Goal: Task Accomplishment & Management: Use online tool/utility

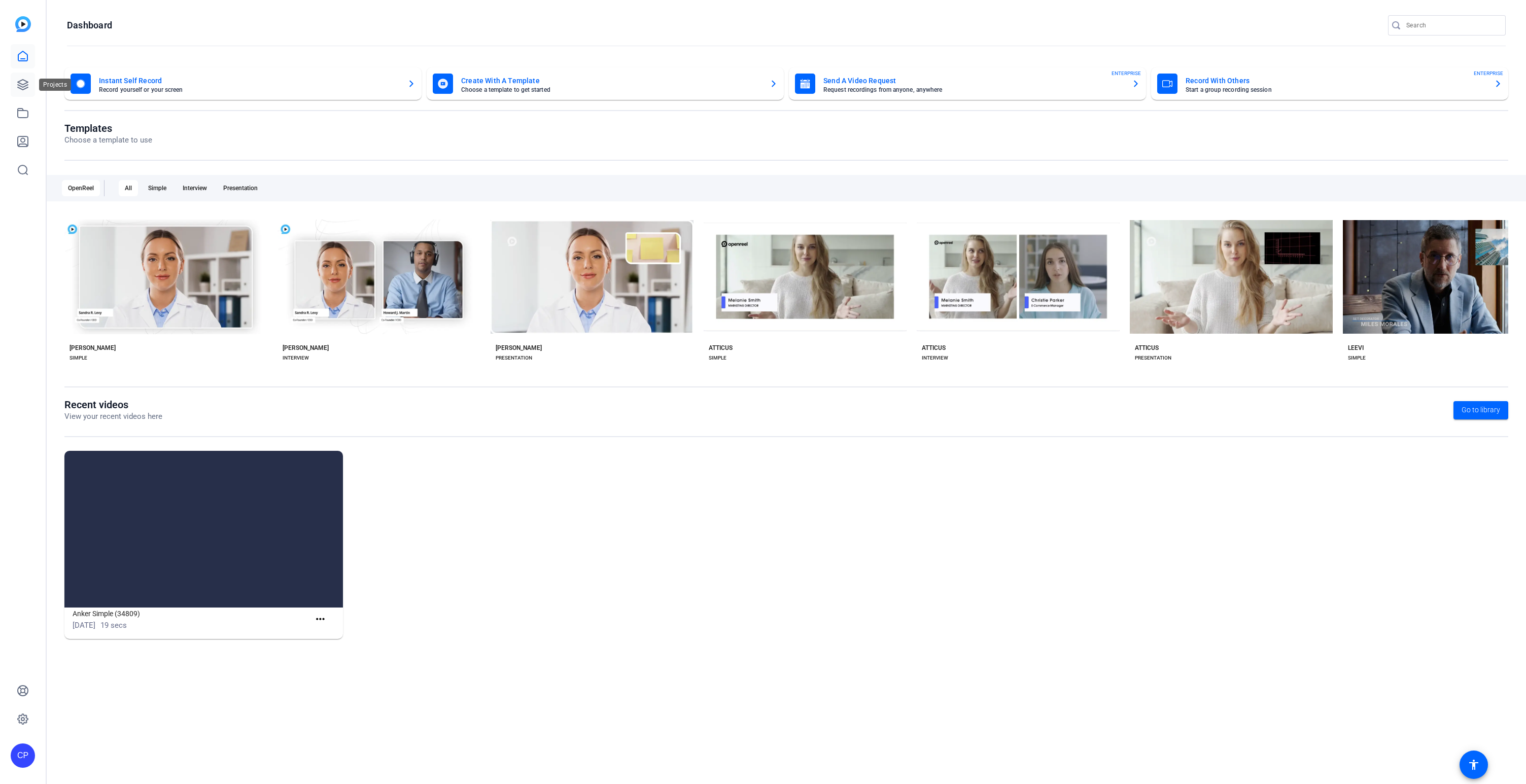
click at [22, 86] on icon at bounding box center [23, 84] width 10 height 10
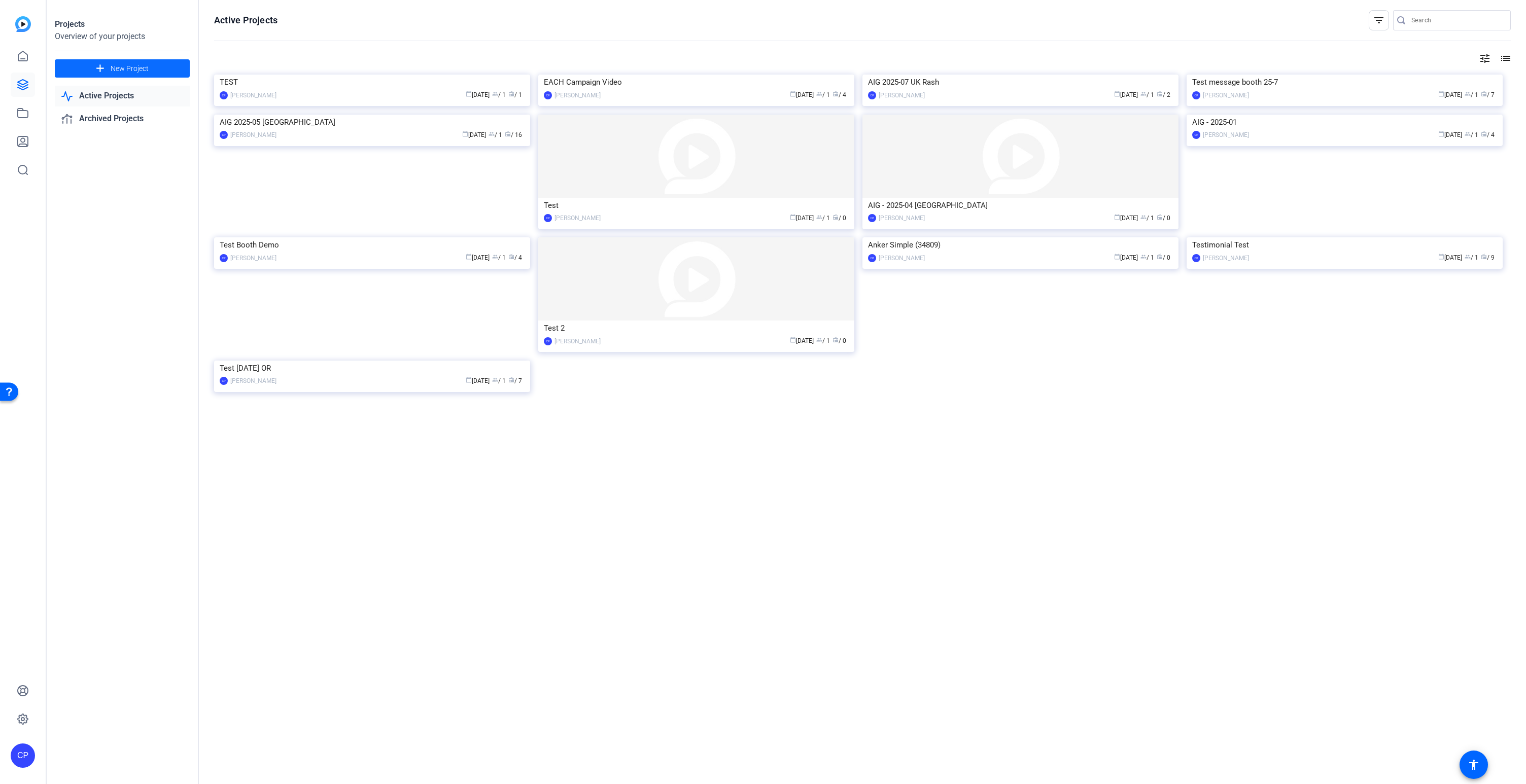
click at [111, 65] on span "New Project" at bounding box center [130, 69] width 38 height 11
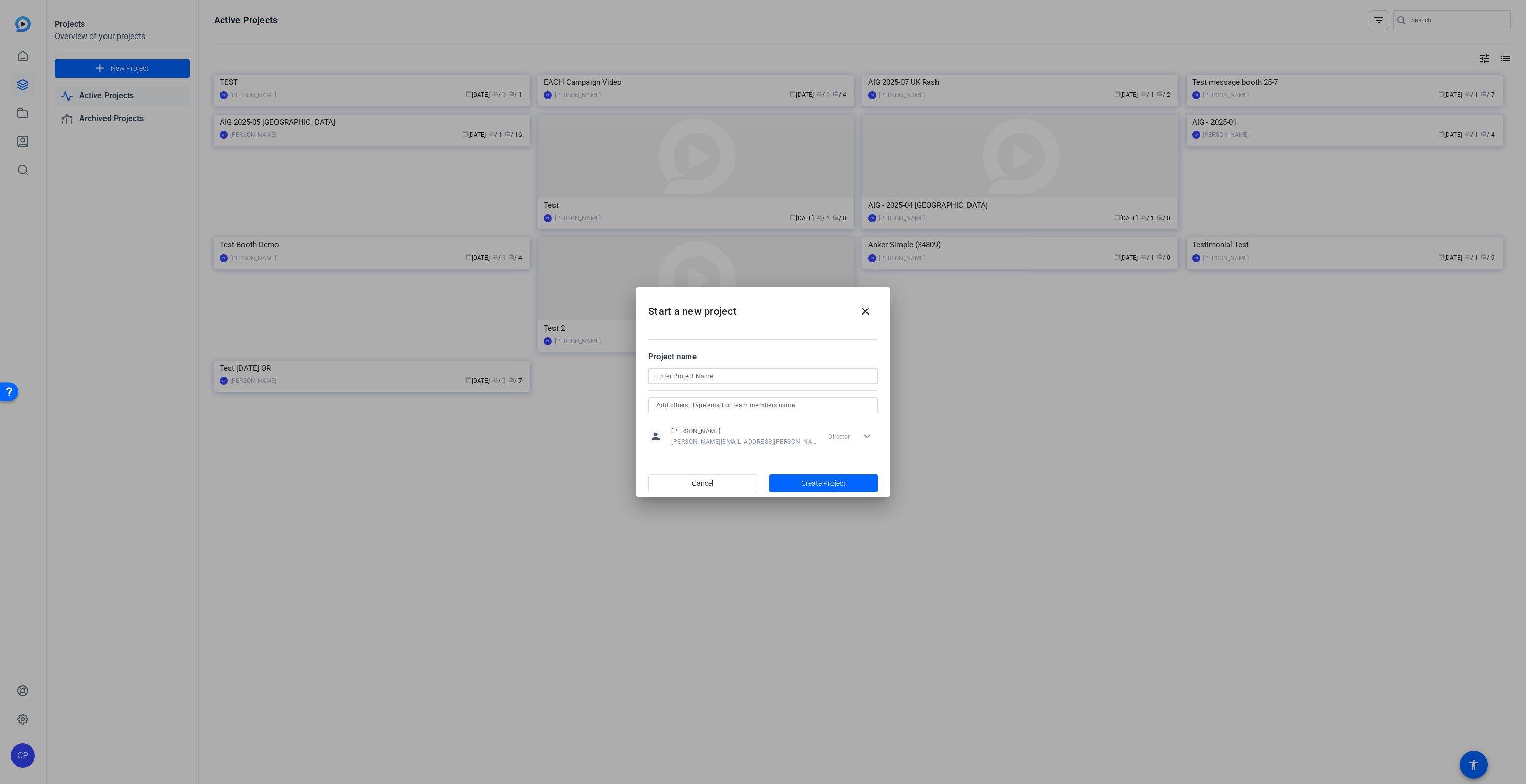
click at [681, 374] on input at bounding box center [763, 376] width 213 height 12
drag, startPoint x: 729, startPoint y: 375, endPoint x: 704, endPoint y: 377, distance: 25.1
click at [704, 377] on input "AIG Parade Lux 2025-08" at bounding box center [763, 376] width 213 height 12
click at [669, 377] on input "AIG Parade Lux" at bounding box center [763, 376] width 213 height 12
paste input "2025-08"
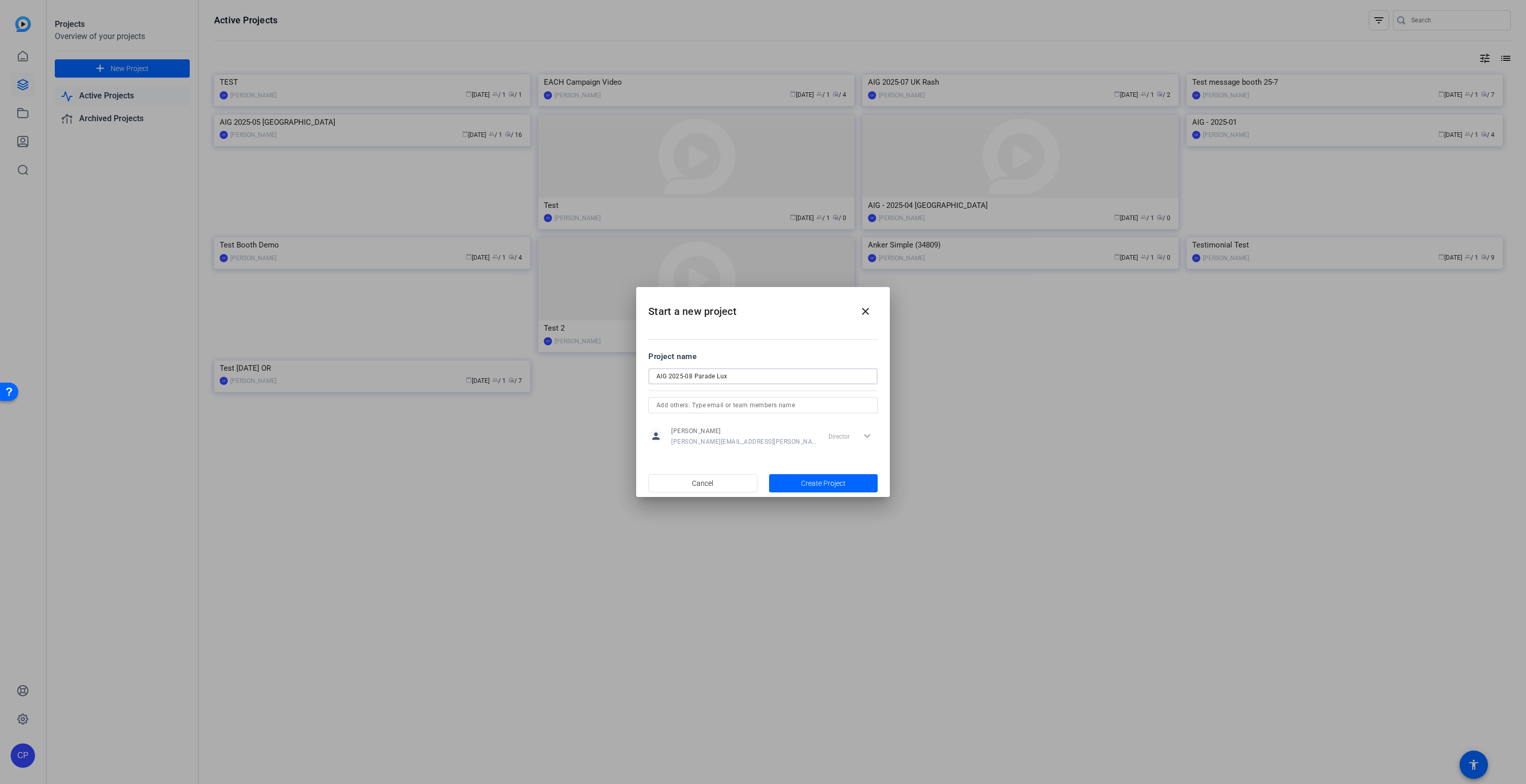
click at [706, 377] on input "AIG 2025-08 Parade Lux" at bounding box center [763, 376] width 213 height 12
type input "AIG 2025-08 Paride Lux"
click at [812, 488] on span "Create Project" at bounding box center [823, 484] width 44 height 11
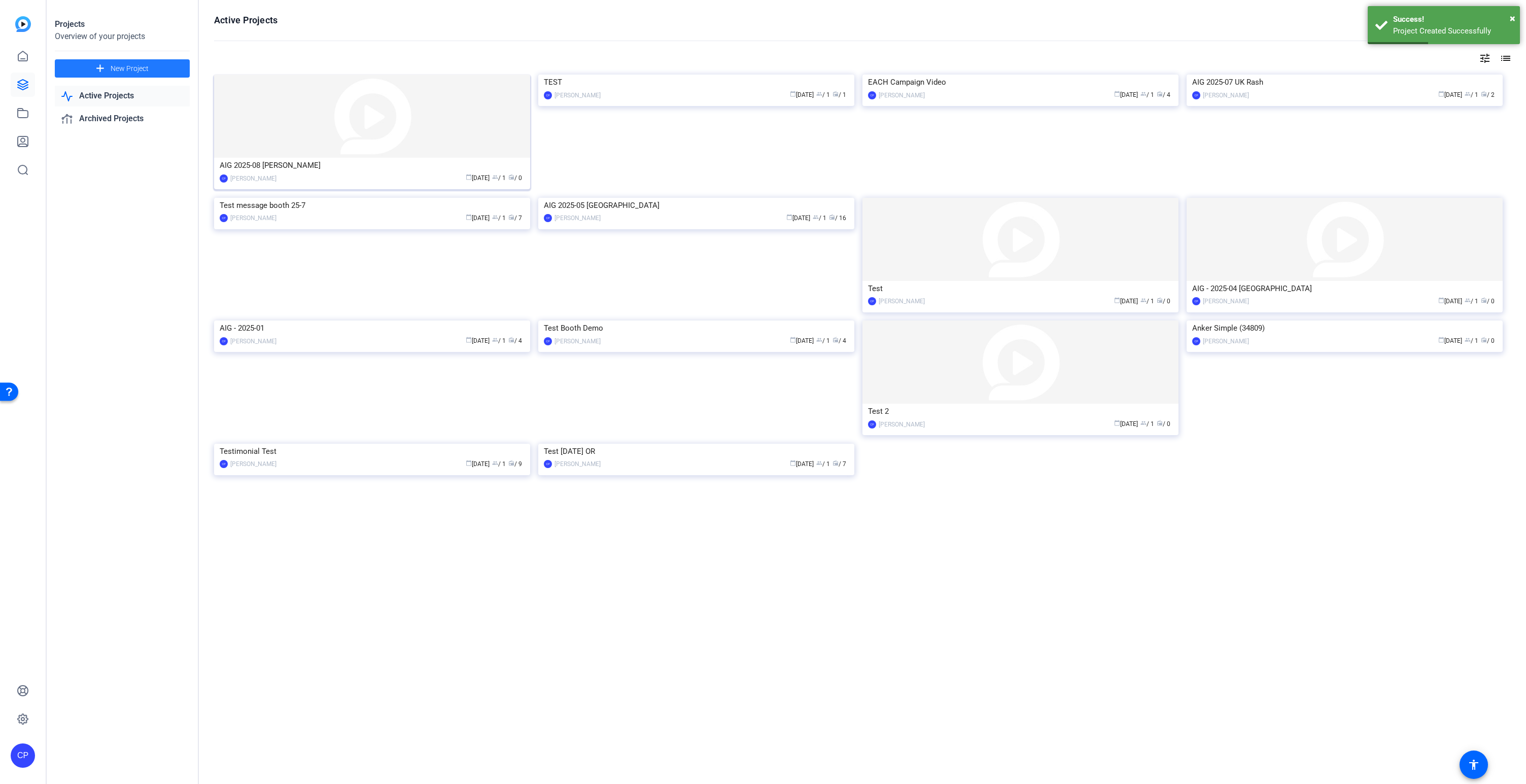
click at [427, 128] on img at bounding box center [372, 116] width 316 height 83
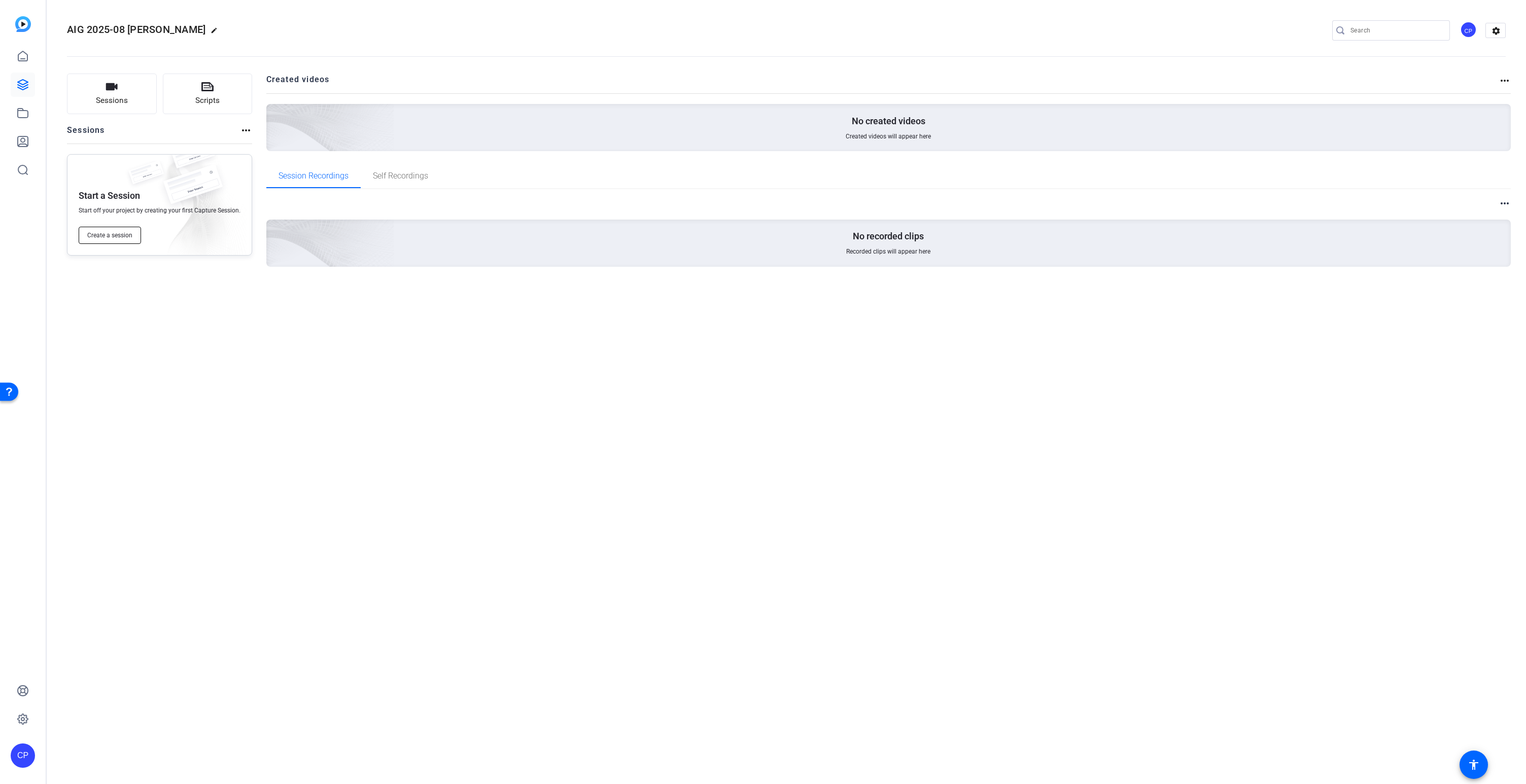
click at [117, 236] on span "Create a session" at bounding box center [110, 236] width 45 height 8
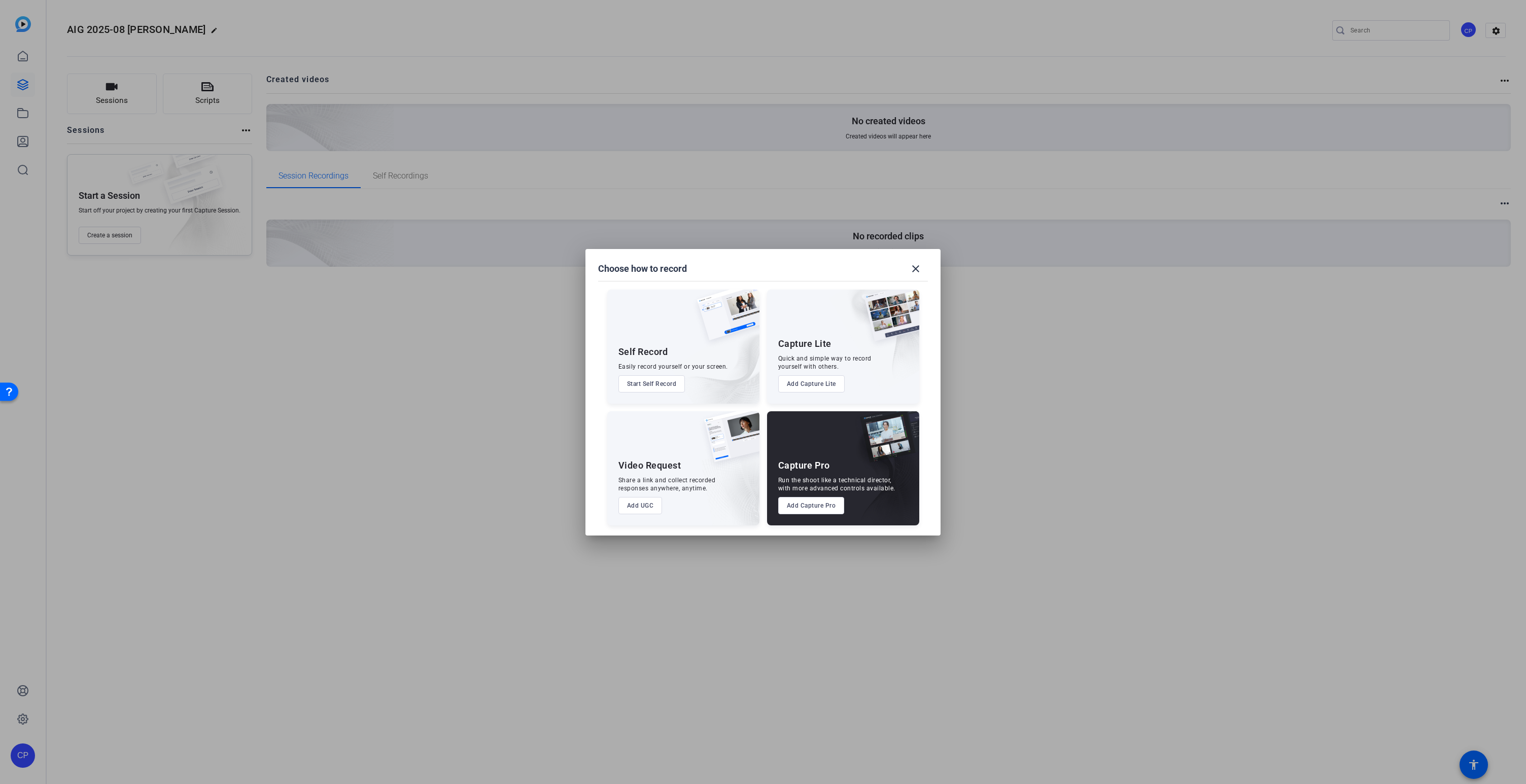
click at [809, 503] on button "Add Capture Pro" at bounding box center [812, 505] width 66 height 17
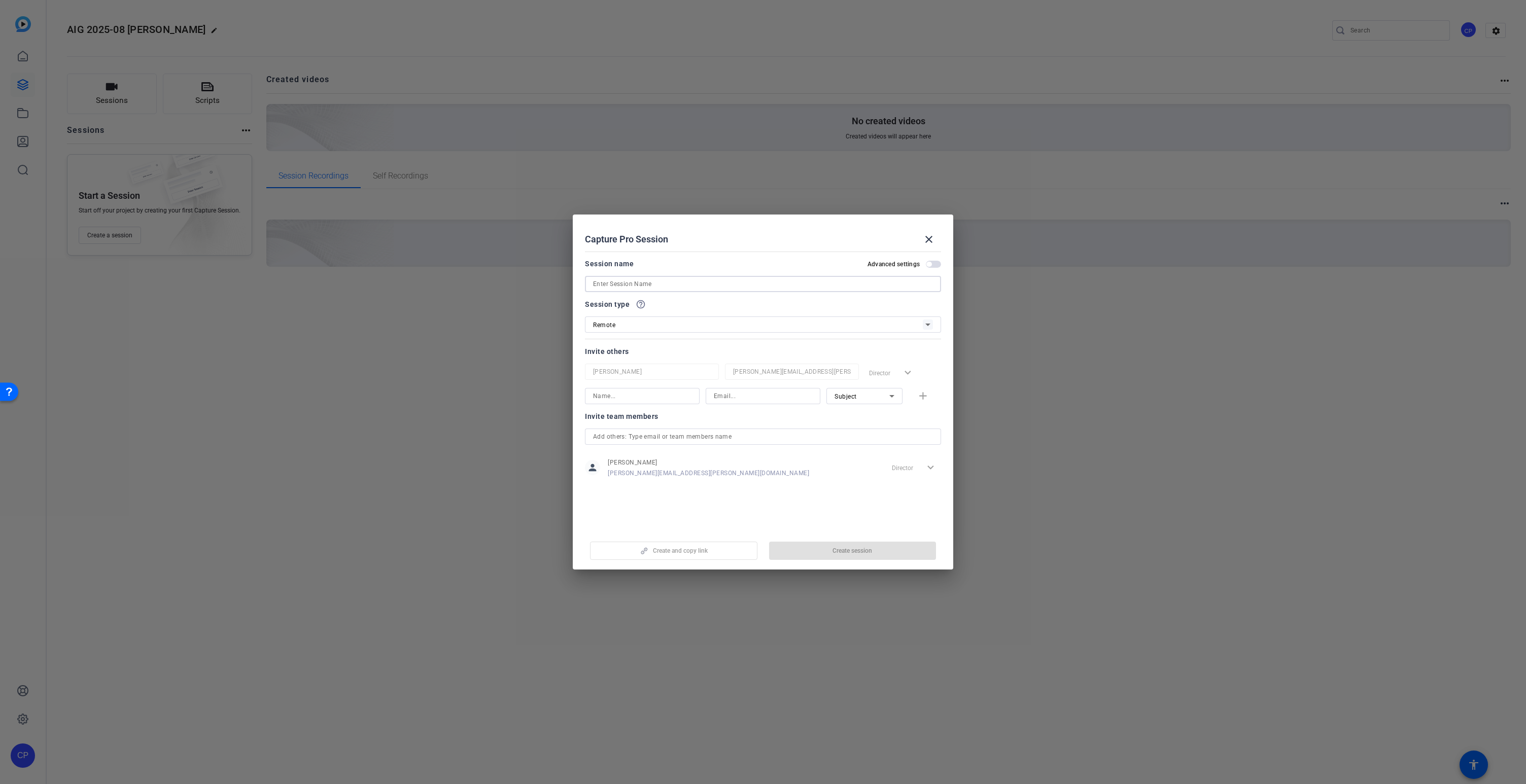
click at [608, 283] on input at bounding box center [763, 284] width 340 height 12
type input "2025-08 [PERSON_NAME]"
click at [604, 399] on input at bounding box center [642, 396] width 98 height 12
type input "Jenny"
click at [866, 393] on div "Subject" at bounding box center [862, 396] width 54 height 12
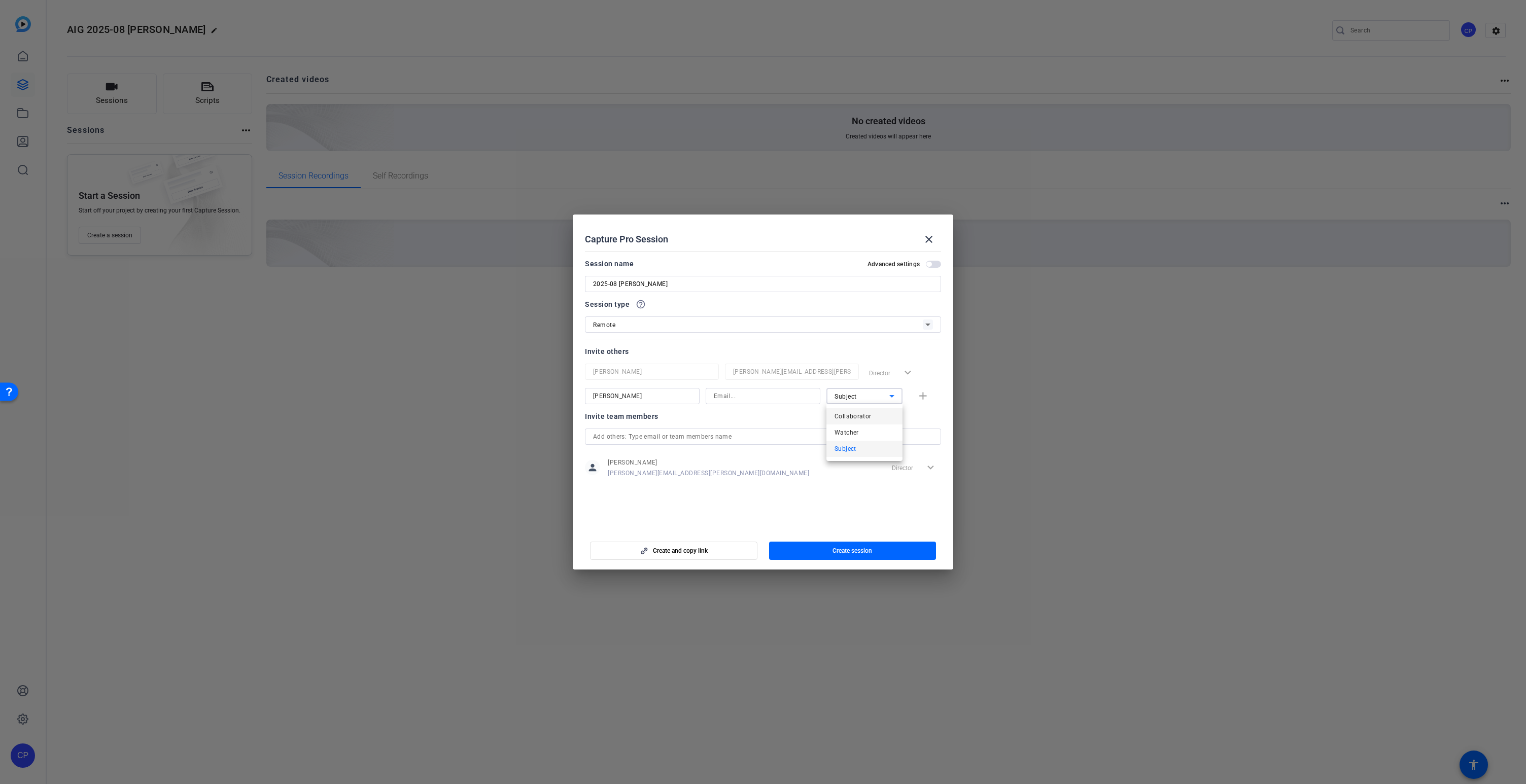
click at [863, 415] on span "Collaborator" at bounding box center [853, 416] width 37 height 12
click at [725, 397] on input at bounding box center [763, 396] width 98 height 12
paste input "Jenny.Flynn@aig.com"
type input "Jenny.Flynn@aig.com"
click at [920, 396] on mat-icon "add" at bounding box center [922, 396] width 12 height 12
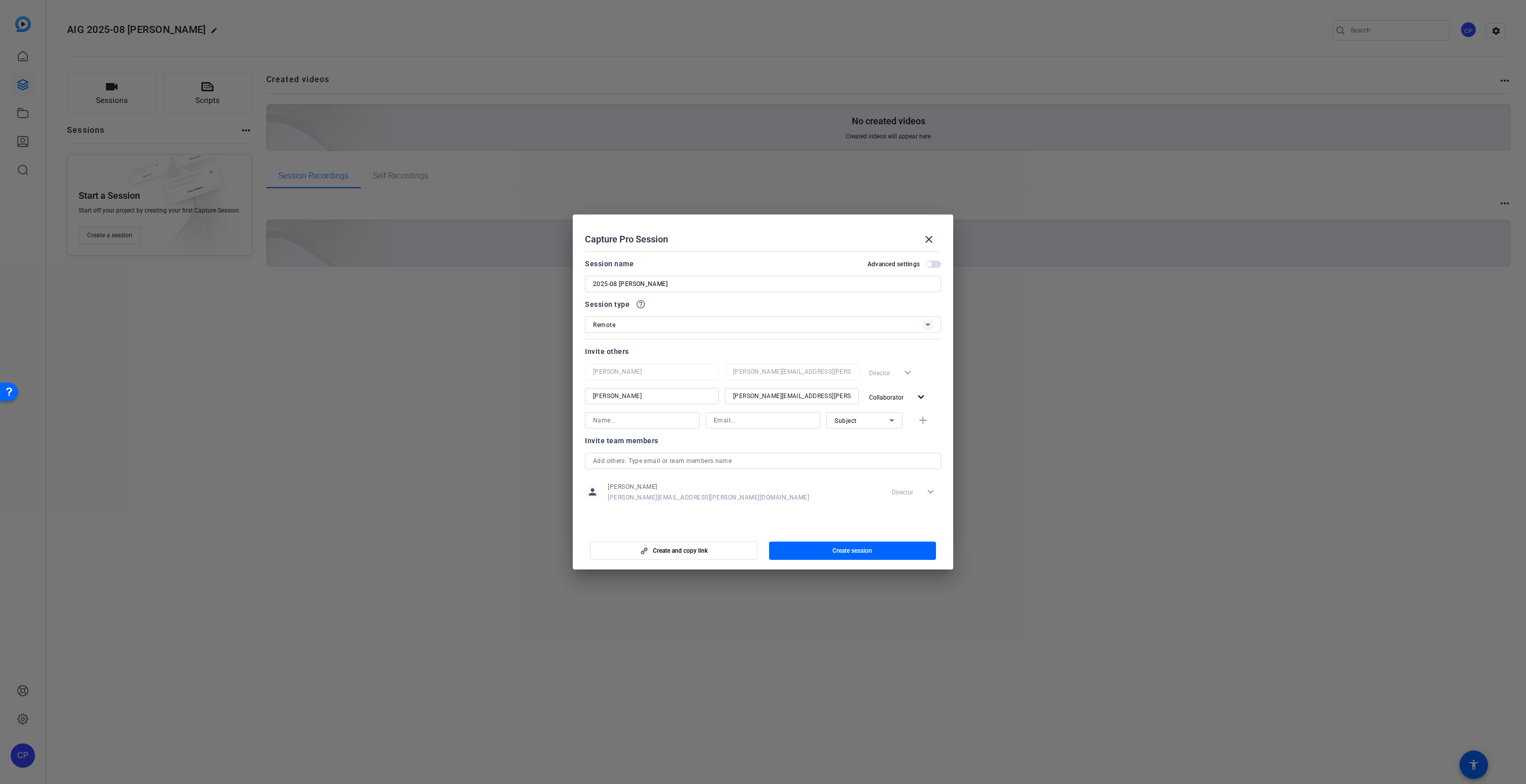
click at [612, 419] on input at bounding box center [642, 420] width 98 height 12
type input "David"
click at [858, 426] on div "Subject" at bounding box center [862, 420] width 54 height 12
click at [871, 442] on mat-option "Collaborator" at bounding box center [864, 440] width 76 height 16
click at [700, 549] on span "Create and copy link" at bounding box center [680, 551] width 54 height 8
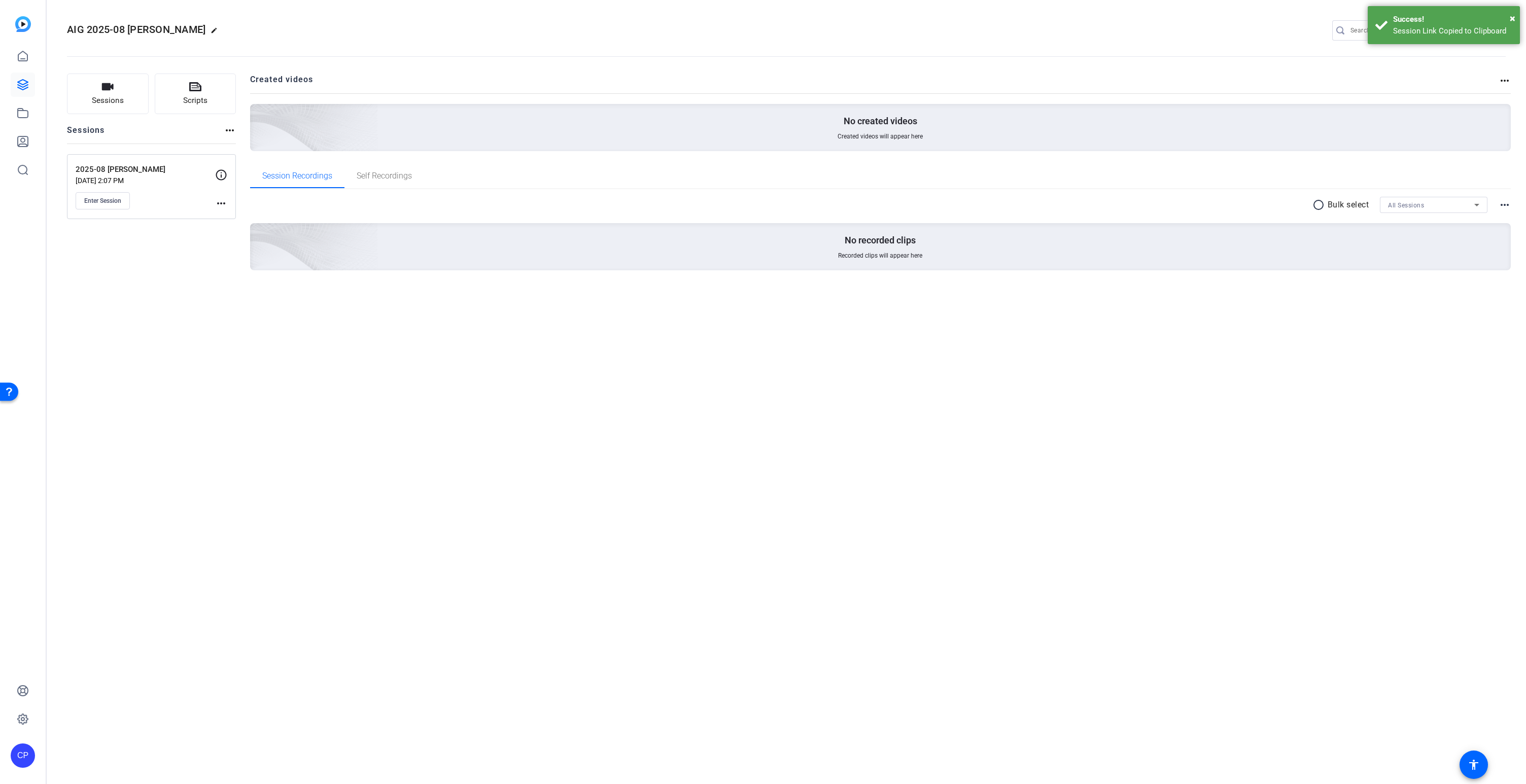
click at [217, 203] on mat-icon "more_horiz" at bounding box center [221, 203] width 12 height 12
click at [238, 220] on span "Edit Session" at bounding box center [246, 218] width 46 height 12
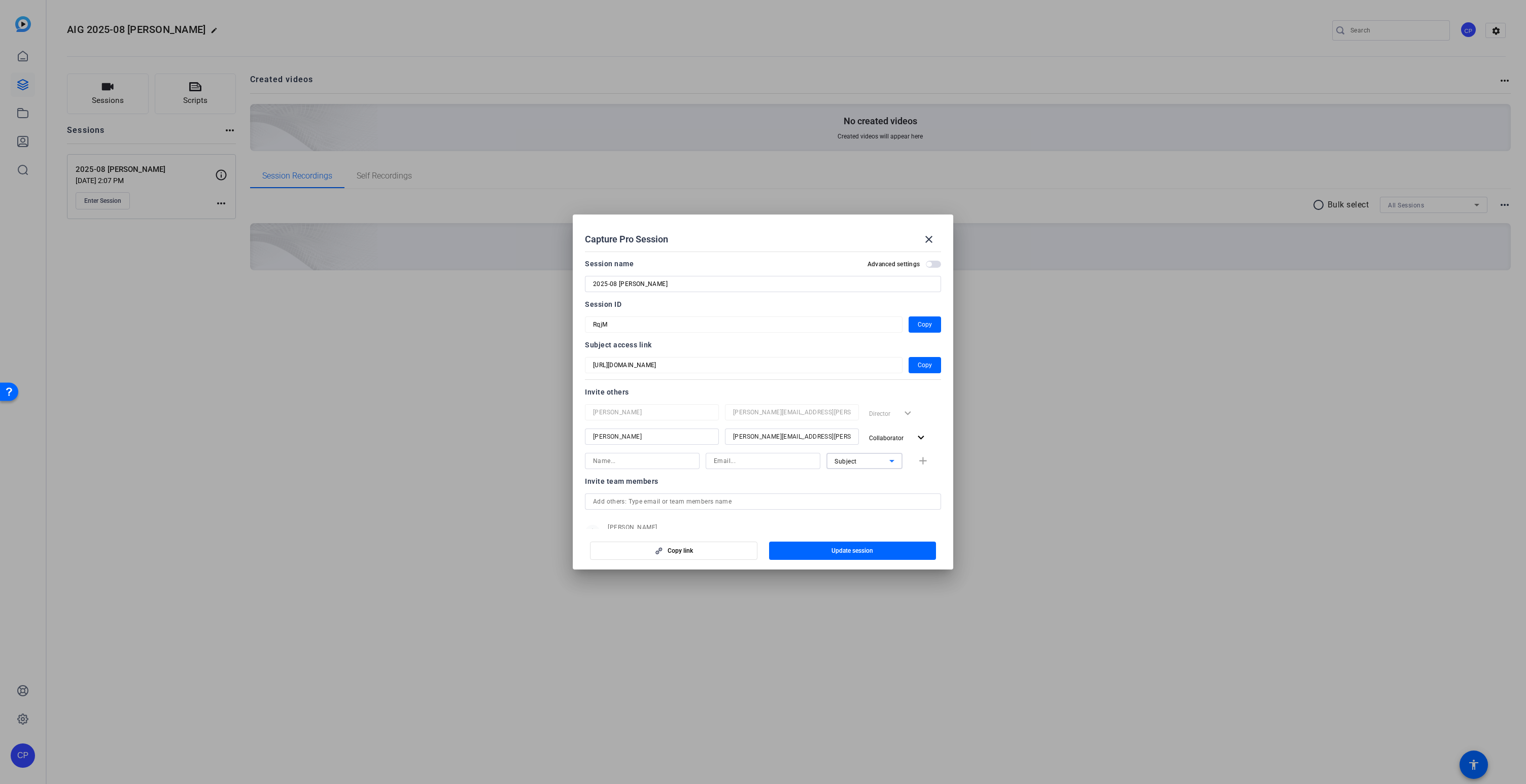
click at [860, 465] on div "Subject" at bounding box center [862, 461] width 54 height 12
click at [853, 486] on span "Collaborator" at bounding box center [853, 481] width 37 height 12
click at [607, 462] on input at bounding box center [642, 461] width 98 height 12
click at [927, 364] on span "Copy" at bounding box center [925, 365] width 14 height 12
click at [602, 460] on input at bounding box center [642, 461] width 98 height 12
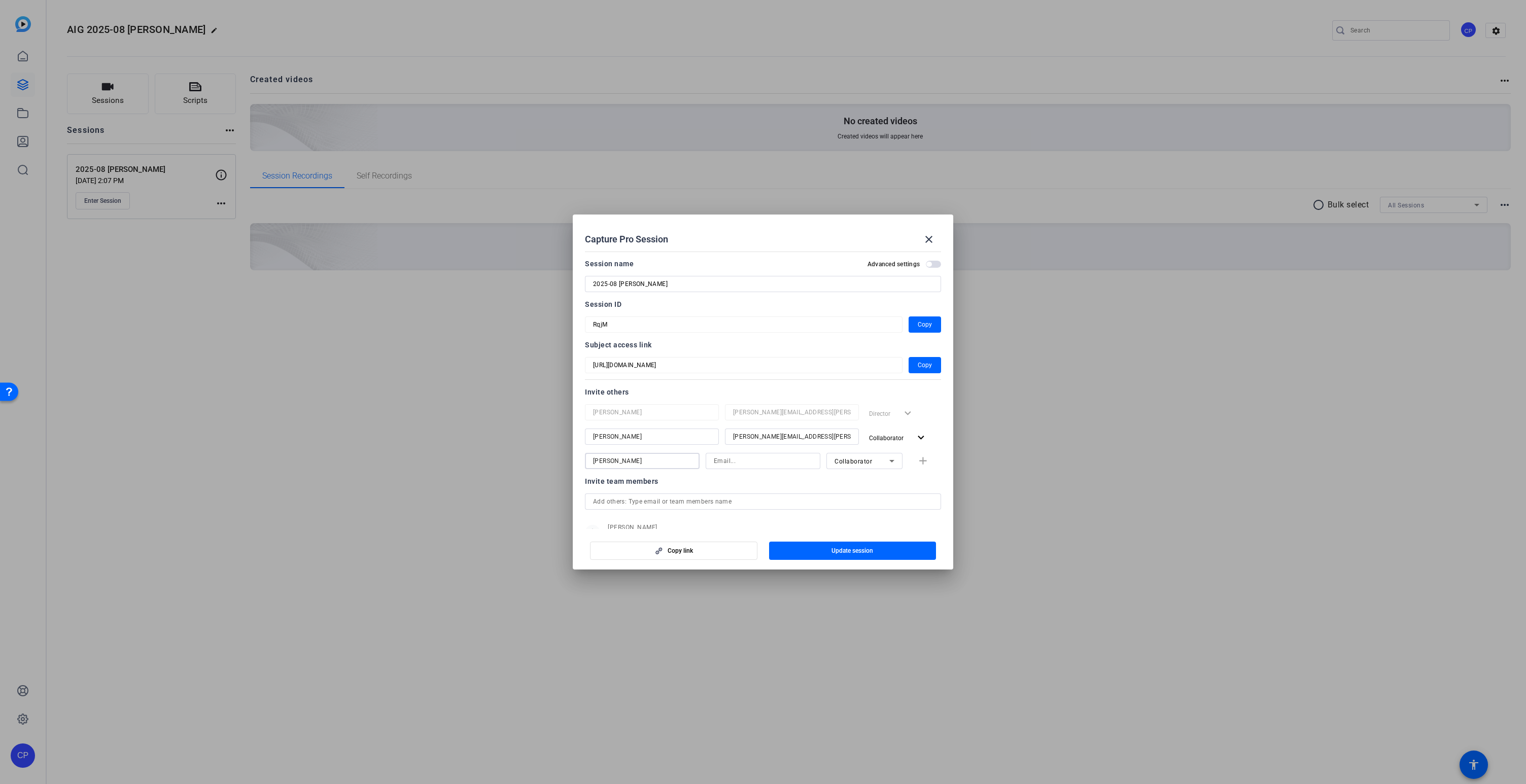
type input "David"
paste input "david.noonan@aig.com"
type input "david.noonan@aig.com"
click at [873, 550] on span "Update session" at bounding box center [852, 551] width 41 height 8
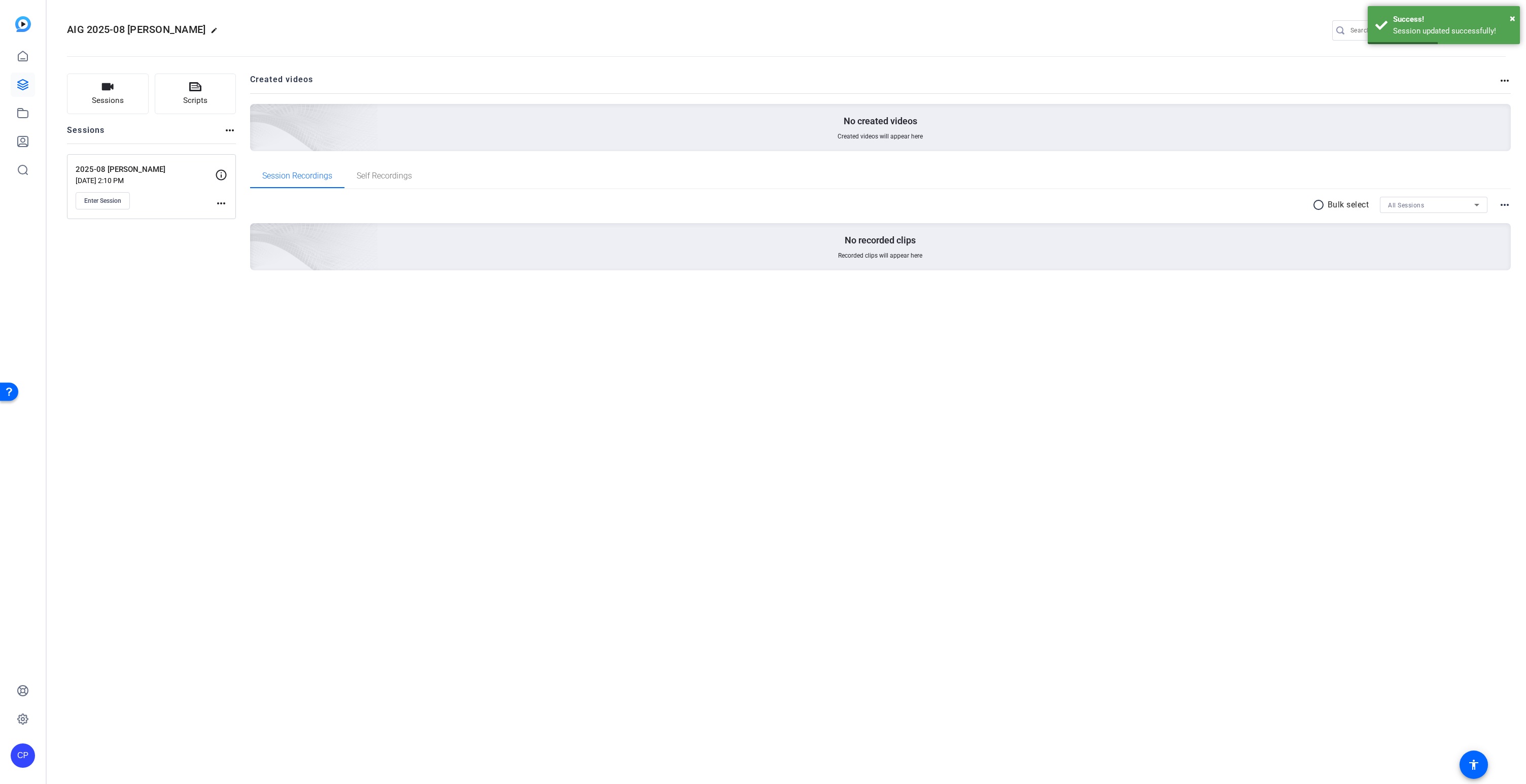
click at [222, 202] on mat-icon "more_horiz" at bounding box center [221, 203] width 12 height 12
click at [248, 215] on span "Edit Session" at bounding box center [246, 218] width 46 height 12
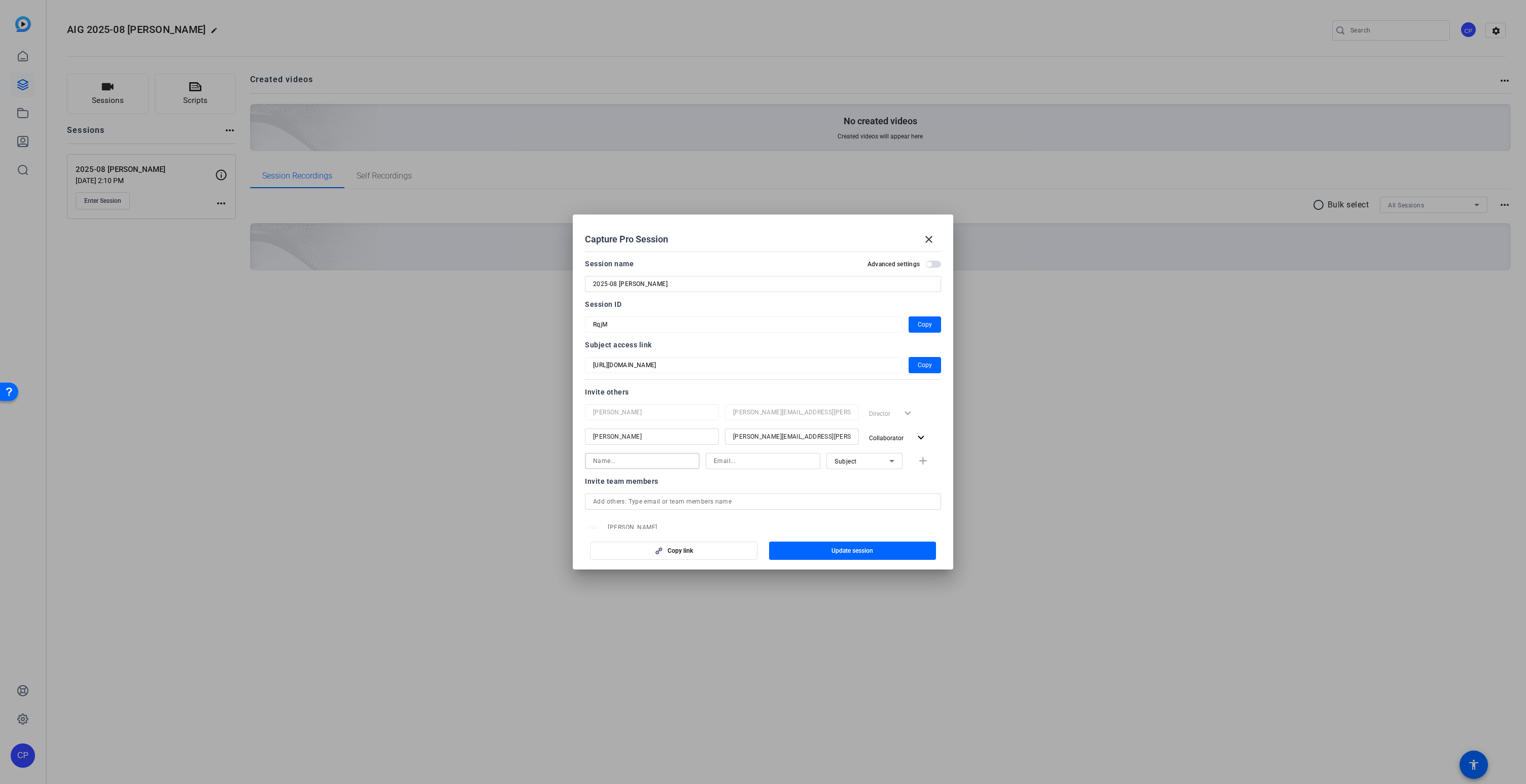
click at [621, 461] on input at bounding box center [642, 461] width 98 height 12
type input "David"
click at [749, 459] on input at bounding box center [763, 461] width 98 height 12
paste input "david.noonan@aig.com"
type input "david.noonan@aig.com"
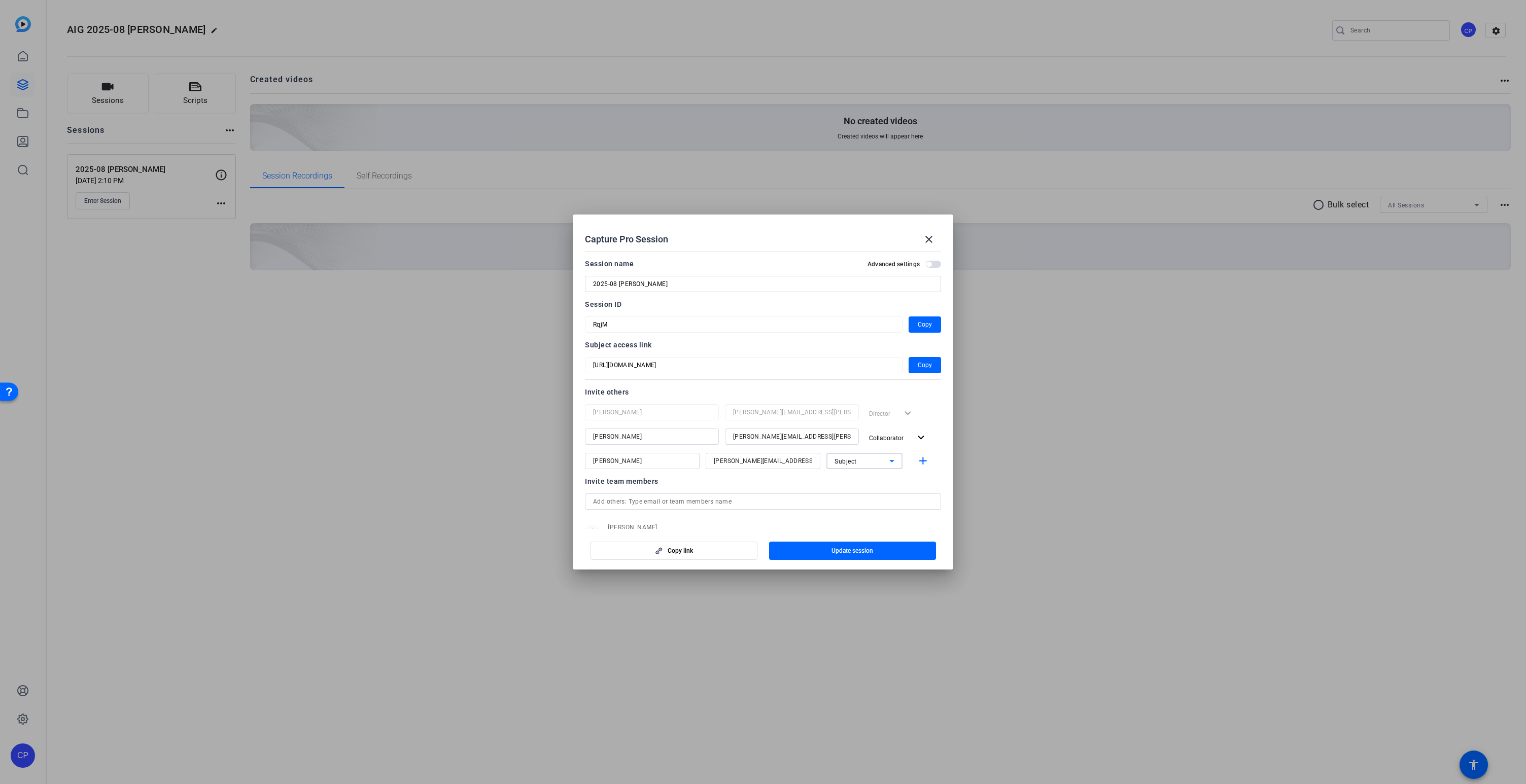
click at [867, 464] on div "Subject" at bounding box center [862, 461] width 54 height 12
click at [860, 481] on span "Collaborator" at bounding box center [853, 481] width 37 height 12
click at [922, 461] on mat-icon "add" at bounding box center [922, 461] width 12 height 12
click at [847, 554] on span "Update session" at bounding box center [852, 551] width 41 height 8
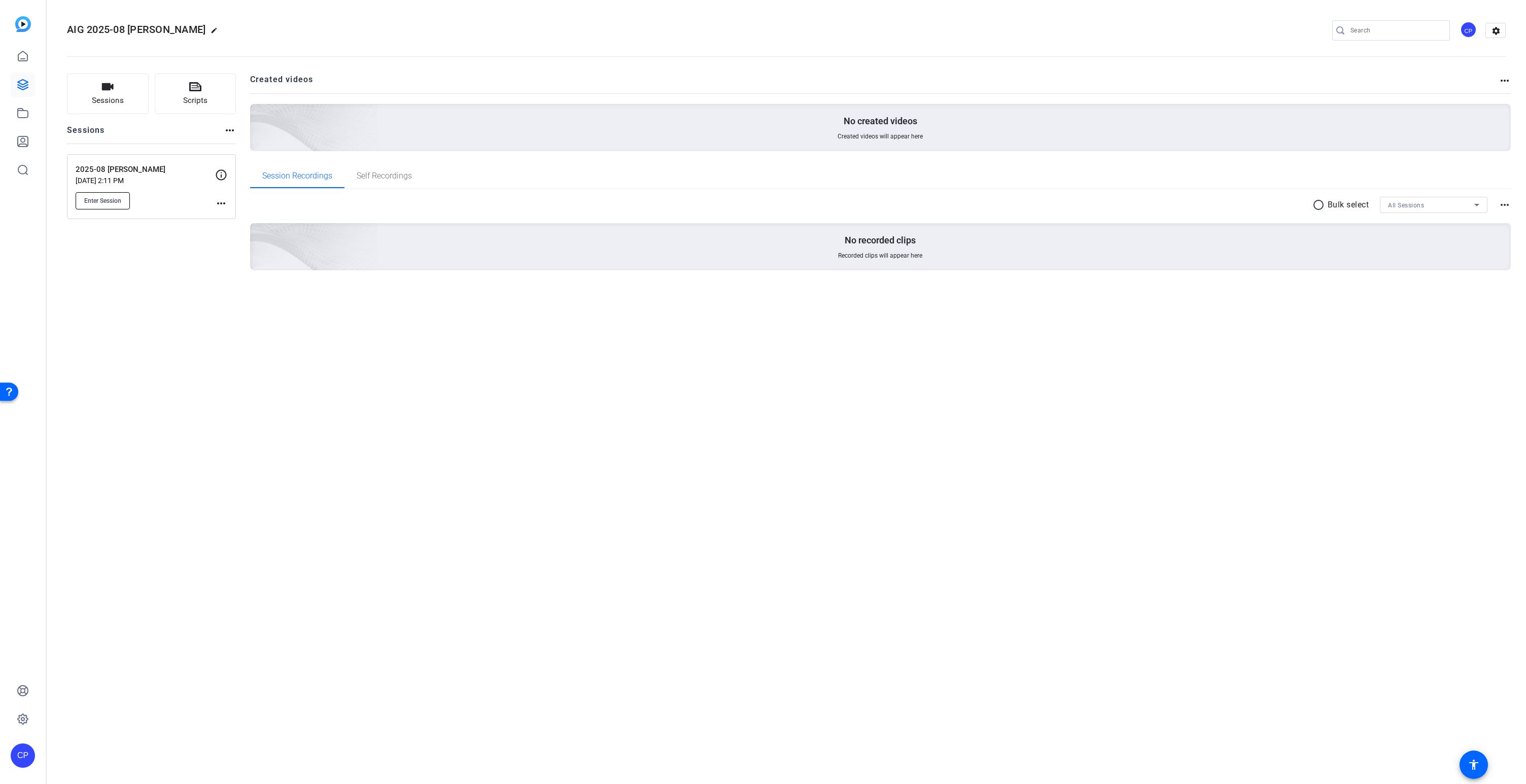
click at [113, 200] on span "Enter Session" at bounding box center [102, 201] width 37 height 8
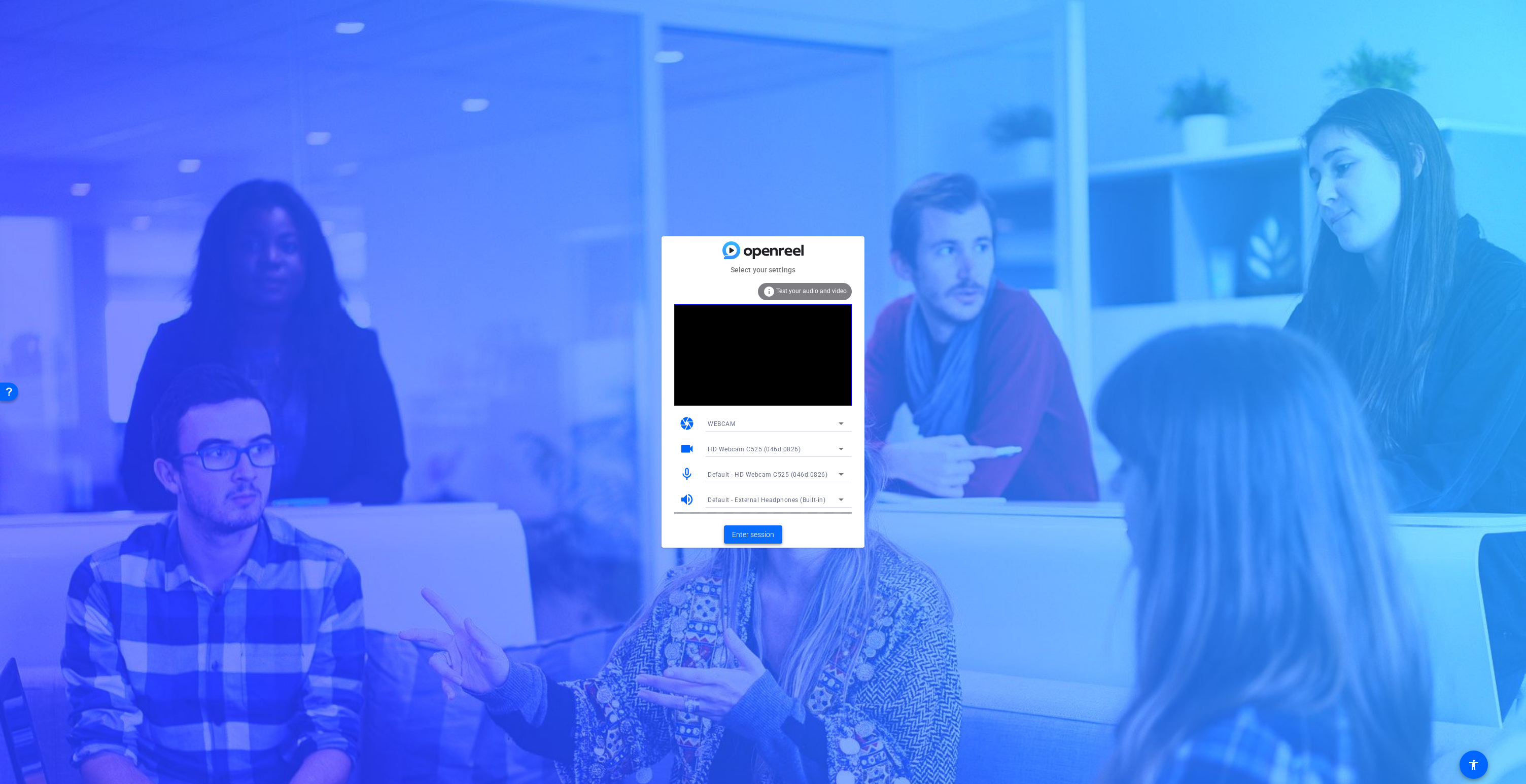
click at [753, 538] on span "Enter session" at bounding box center [753, 535] width 42 height 11
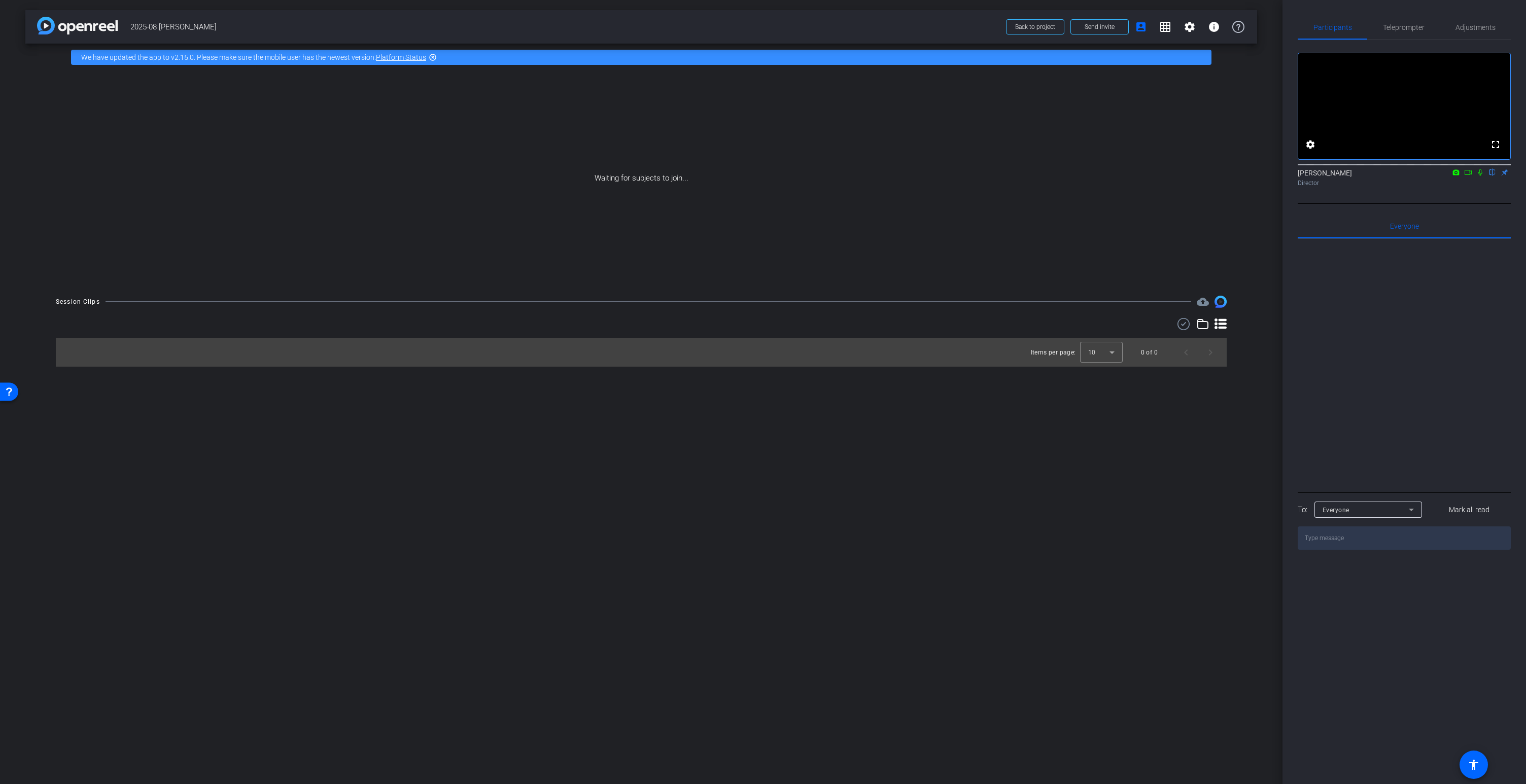
click at [1467, 176] on icon at bounding box center [1469, 172] width 8 height 7
click at [1490, 176] on icon at bounding box center [1492, 172] width 4 height 7
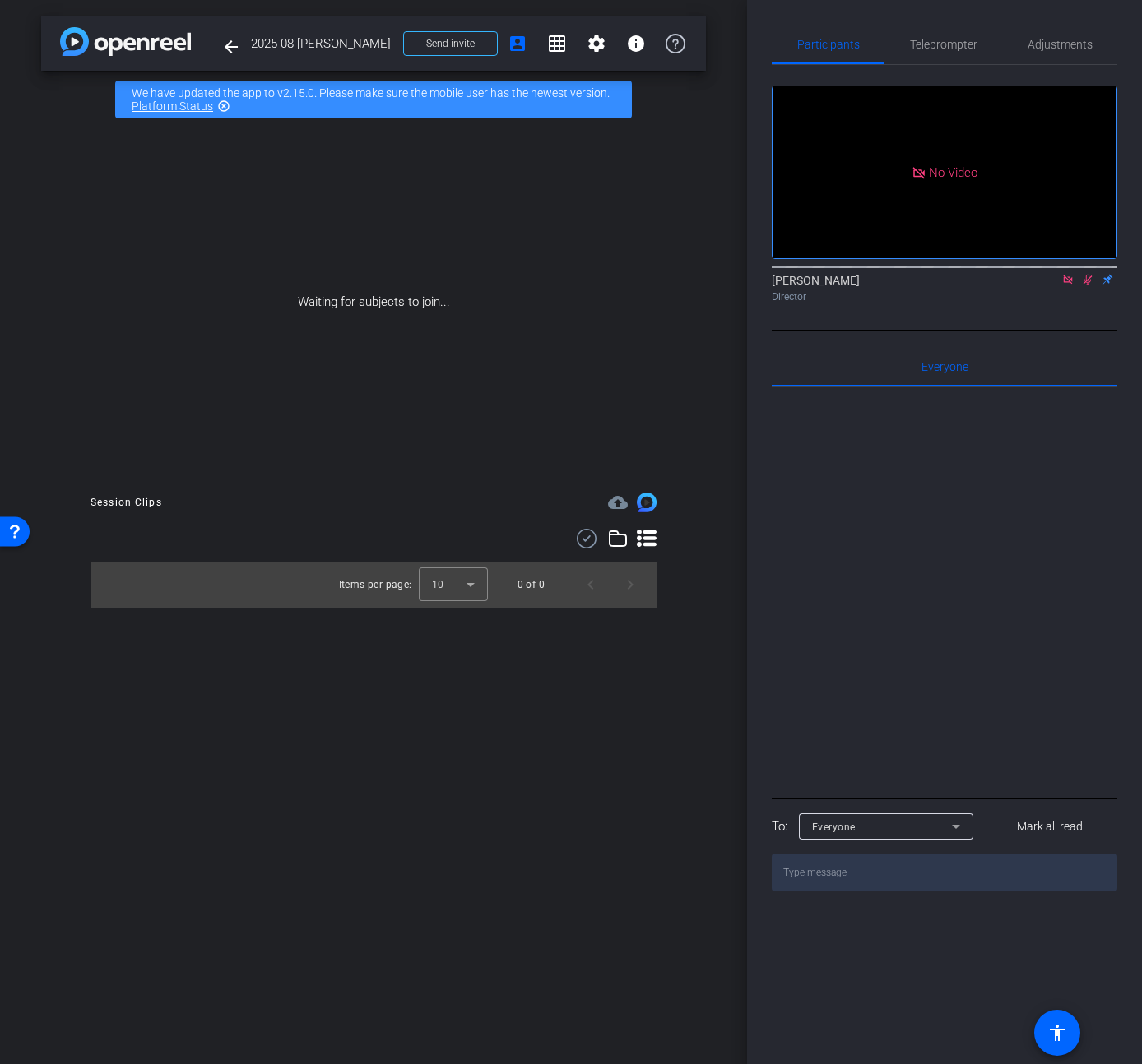
click at [1068, 283] on icon at bounding box center [1066, 278] width 9 height 9
click at [1045, 49] on span "Adjustments" at bounding box center [1060, 44] width 65 height 12
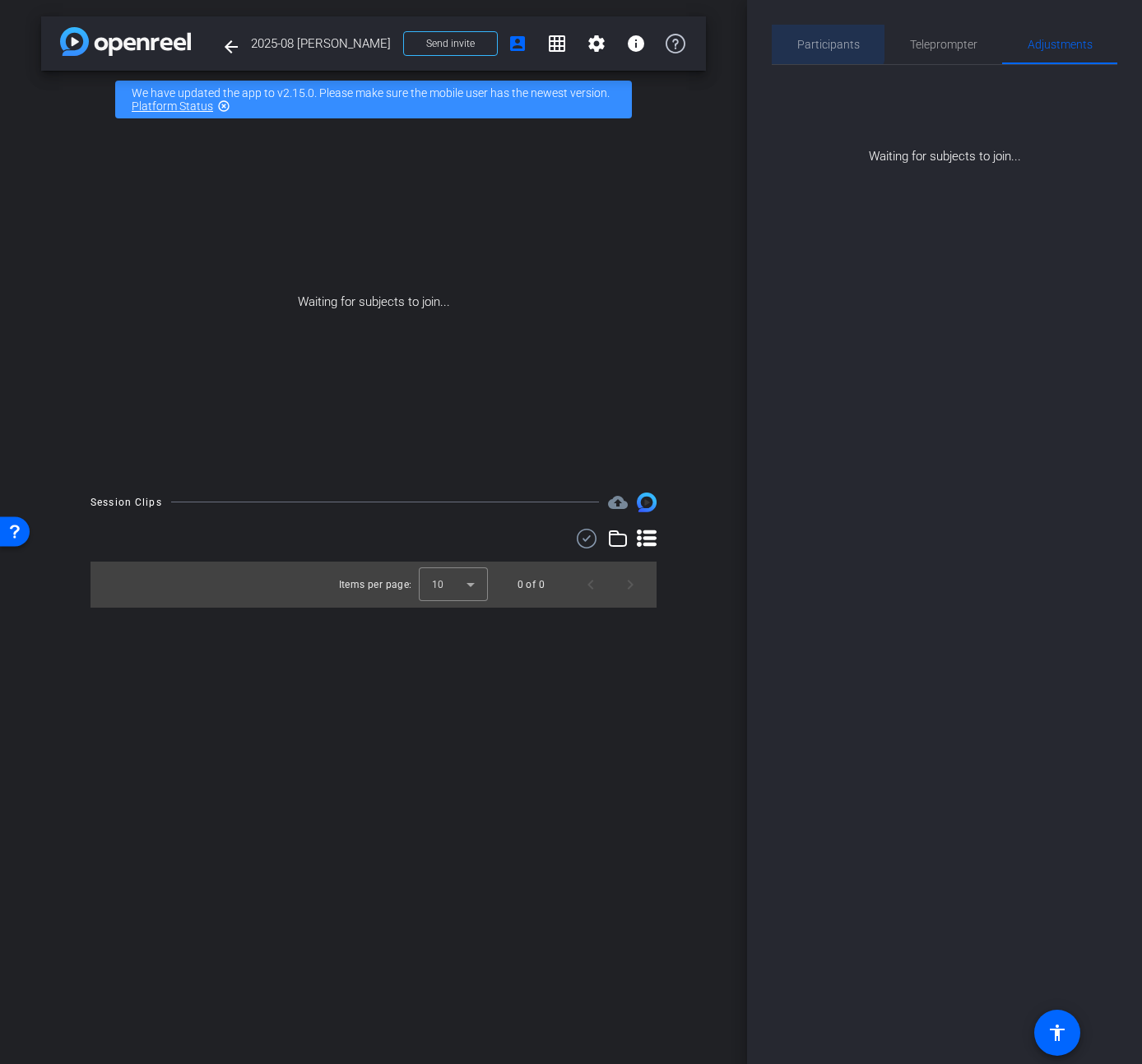
click at [822, 43] on span "Participants" at bounding box center [828, 44] width 62 height 12
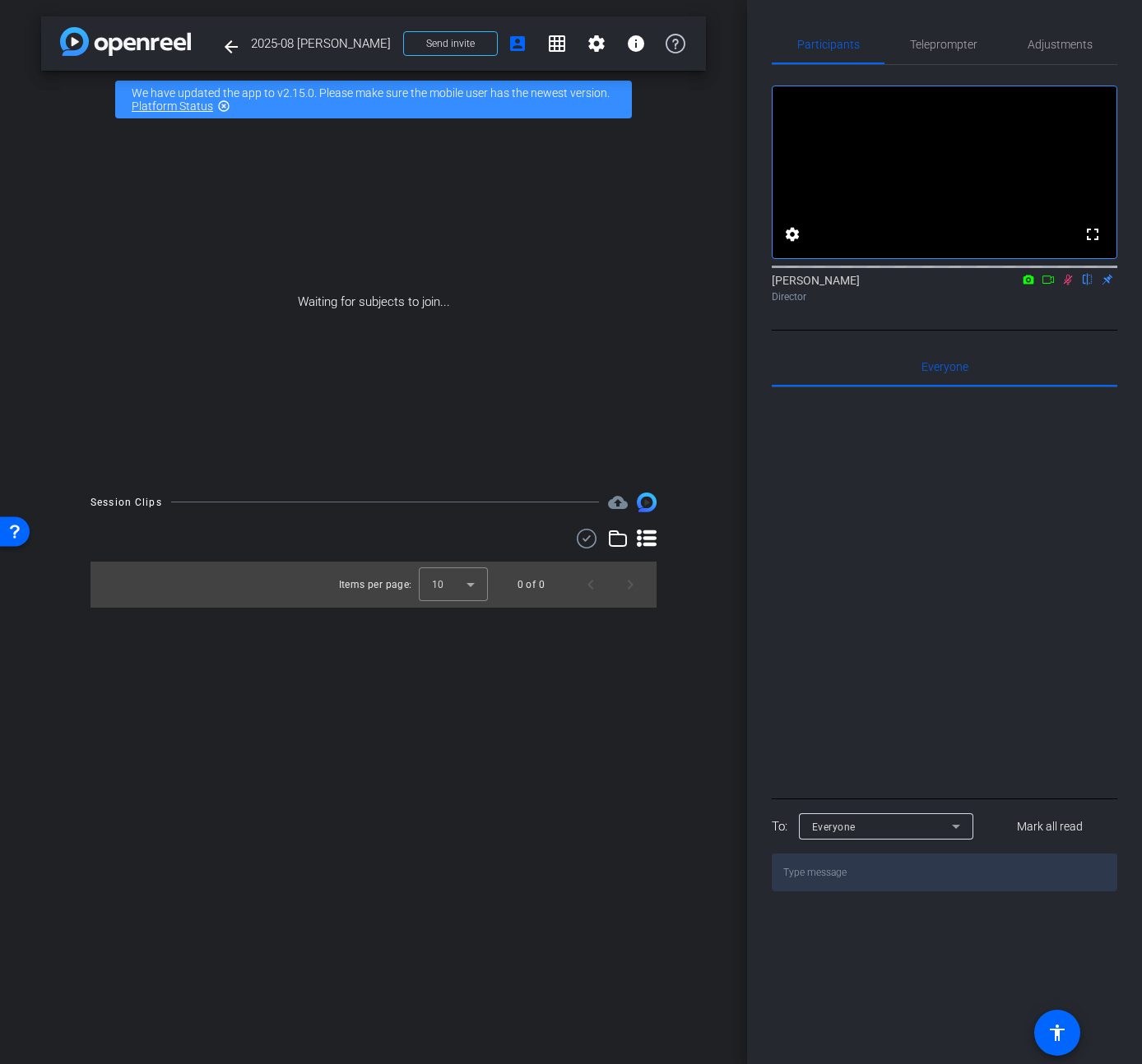
click at [1029, 283] on icon at bounding box center [1028, 278] width 11 height 9
click at [1018, 452] on div at bounding box center [571, 532] width 1142 height 1064
click at [1026, 285] on icon at bounding box center [1029, 279] width 13 height 12
click at [1026, 301] on div at bounding box center [571, 532] width 1142 height 1064
click at [1028, 283] on icon at bounding box center [1028, 278] width 11 height 9
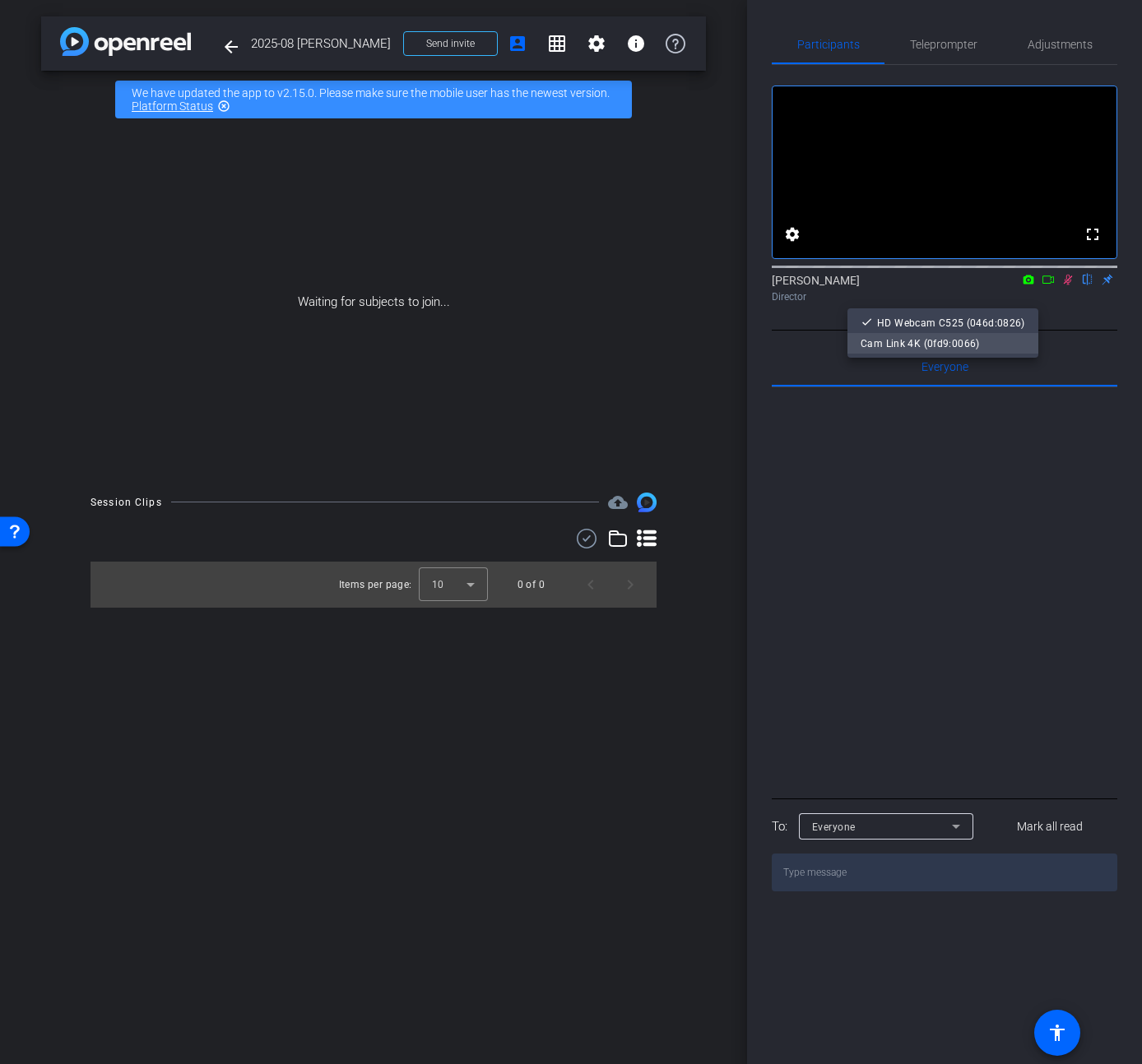
click at [952, 345] on span "Cam Link 4K (0fd9:0066)" at bounding box center [920, 344] width 119 height 12
click at [1048, 285] on icon at bounding box center [1048, 279] width 13 height 12
click at [227, 108] on mat-icon "highlight_off" at bounding box center [224, 107] width 13 height 13
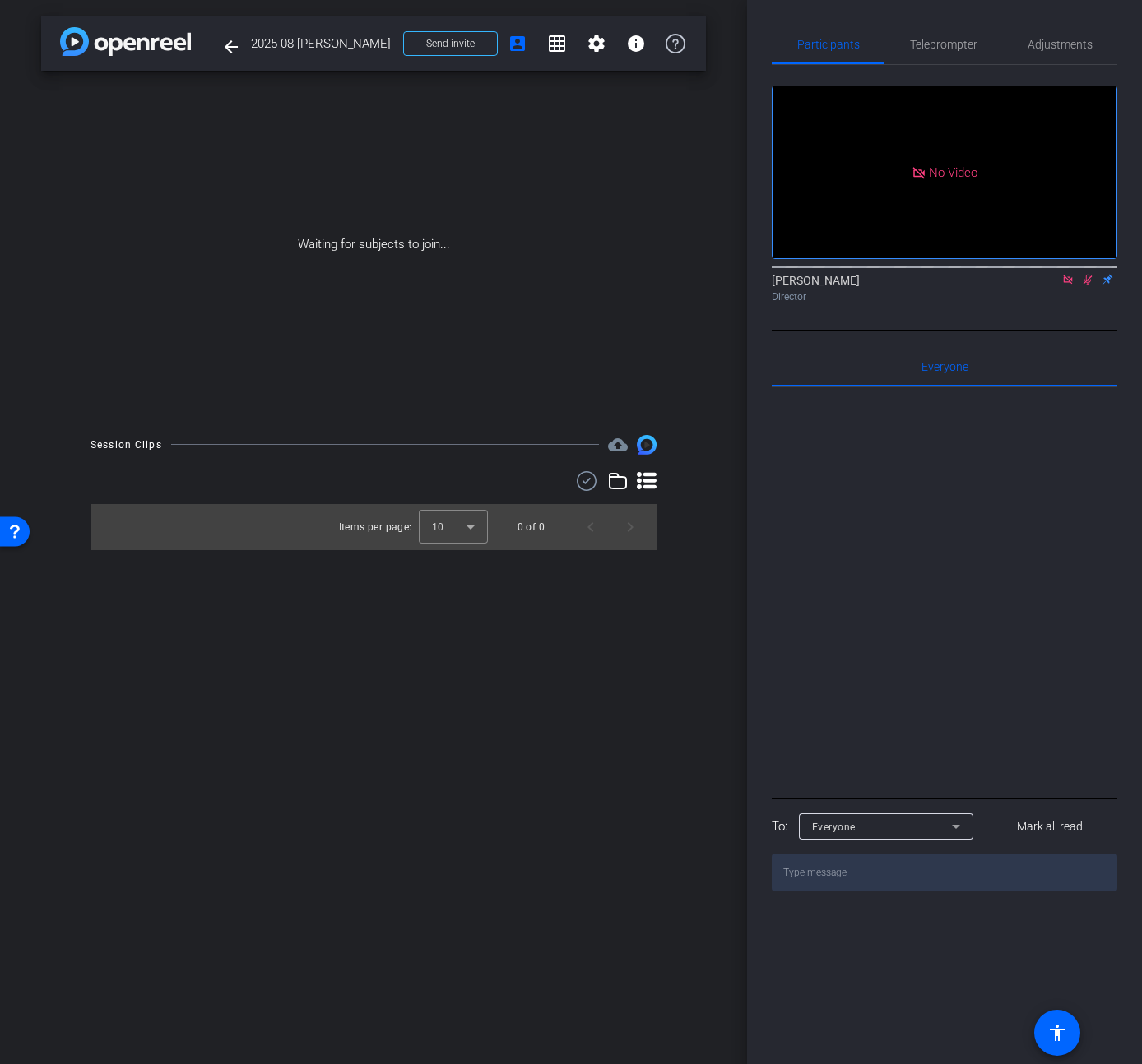
click at [1068, 283] on icon at bounding box center [1066, 278] width 9 height 9
click at [1047, 285] on icon at bounding box center [1048, 279] width 13 height 12
click at [1069, 283] on icon at bounding box center [1066, 278] width 9 height 9
click at [1031, 283] on icon at bounding box center [1028, 278] width 11 height 9
click at [983, 346] on span "Cam Link 4K (0fd9:0066)" at bounding box center [953, 344] width 119 height 12
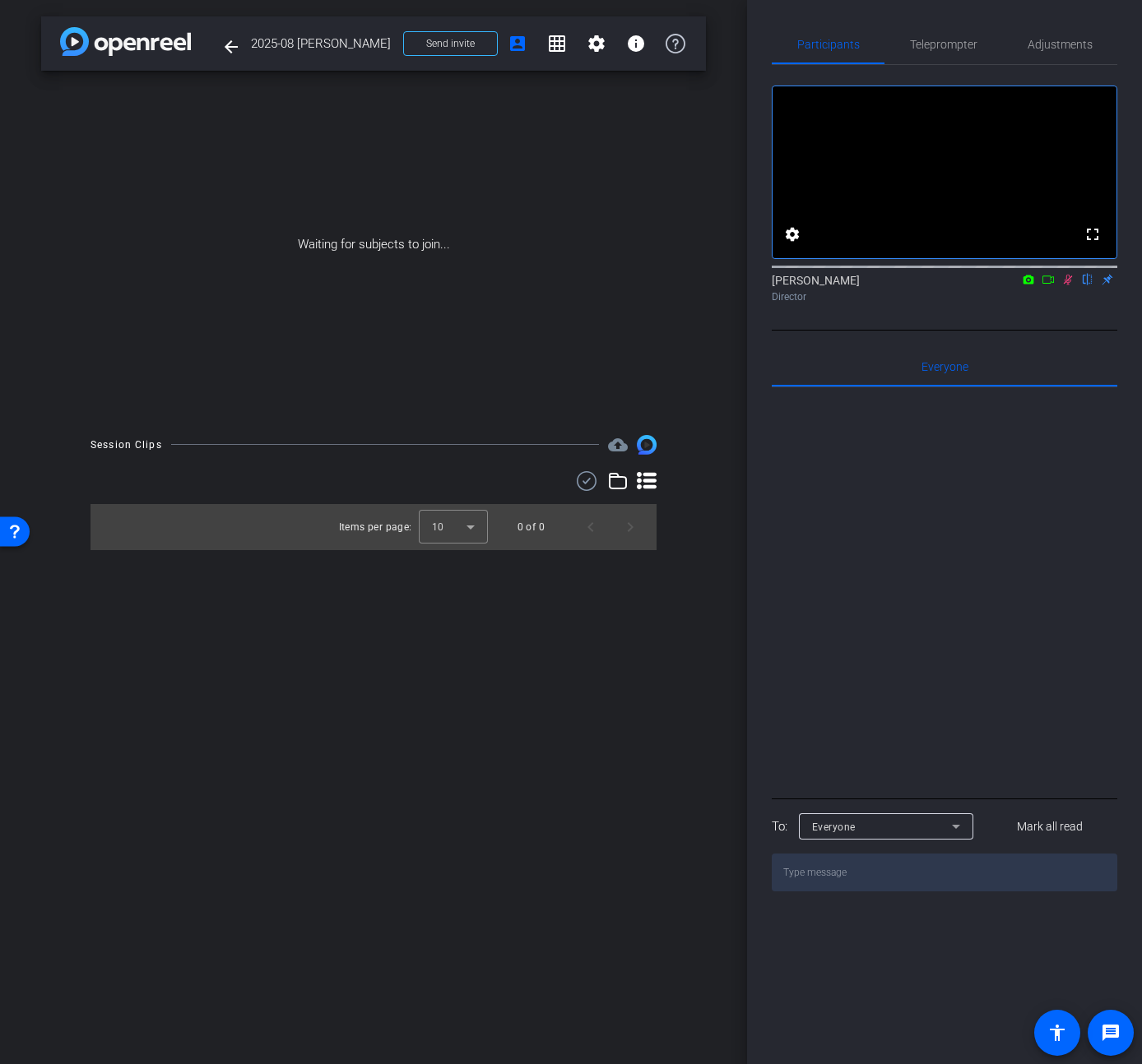
click at [1042, 283] on icon at bounding box center [1048, 279] width 12 height 9
